Goal: Task Accomplishment & Management: Manage account settings

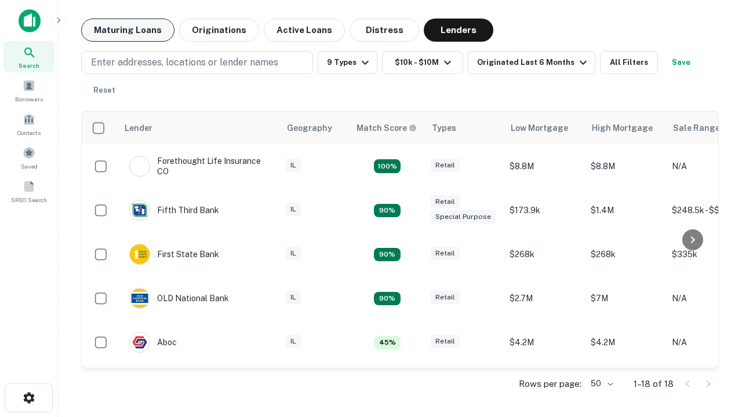
click at [128, 30] on button "Maturing Loans" at bounding box center [127, 30] width 93 height 23
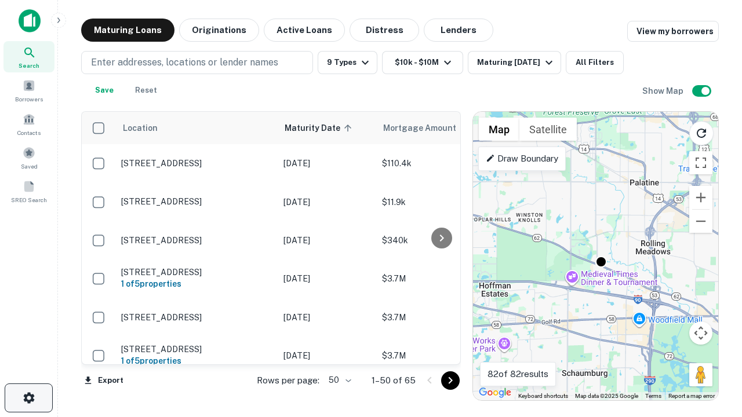
click at [28, 398] on icon "button" at bounding box center [29, 398] width 14 height 14
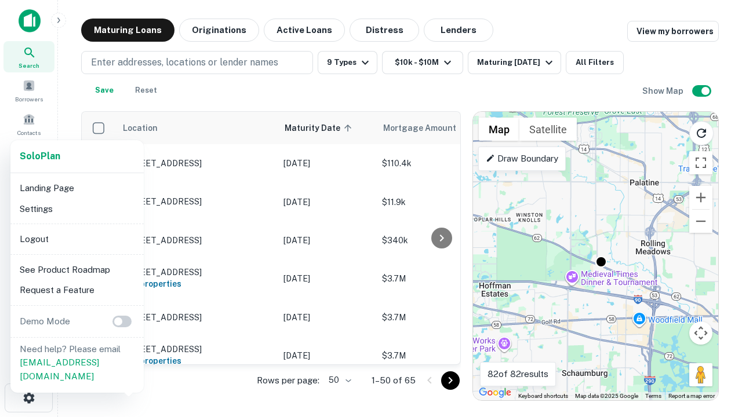
click at [77, 239] on li "Logout" at bounding box center [77, 239] width 124 height 21
